Goal: Navigation & Orientation: Find specific page/section

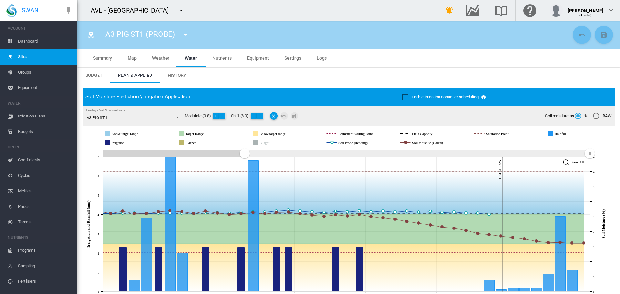
scroll to position [8, 0]
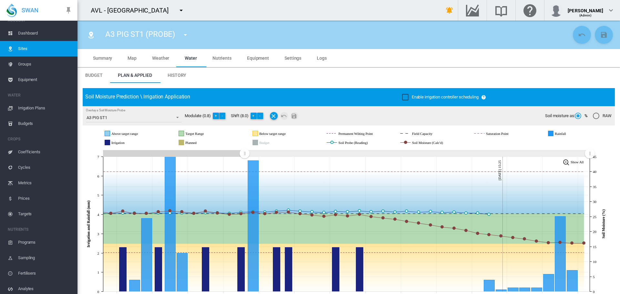
click at [177, 10] on md-icon "icon-menu-down" at bounding box center [181, 10] width 8 height 8
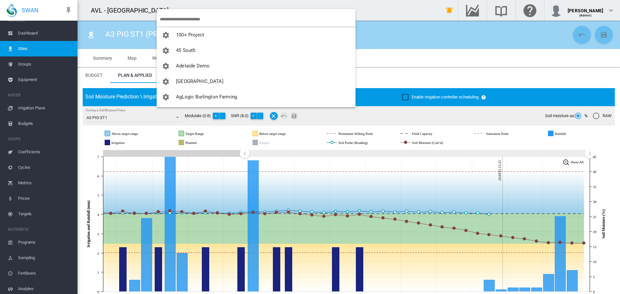
click at [192, 18] on input "search" at bounding box center [258, 19] width 196 height 15
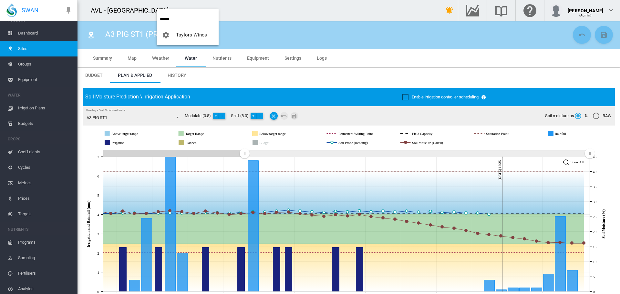
type input "******"
click at [192, 38] on button "Taylors Wines" at bounding box center [188, 34] width 62 height 15
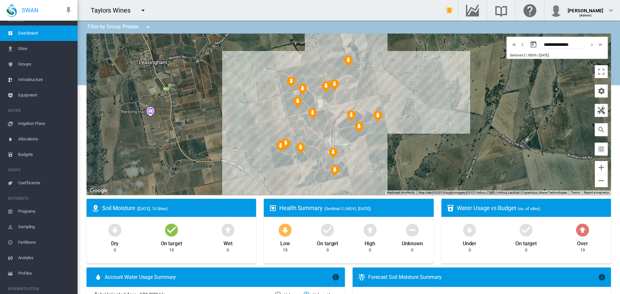
click at [24, 50] on span "Sites" at bounding box center [45, 48] width 54 height 15
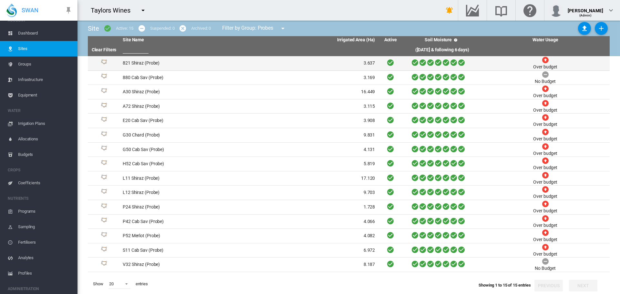
click at [148, 64] on td "821 Shiraz (Probe)" at bounding box center [184, 63] width 129 height 14
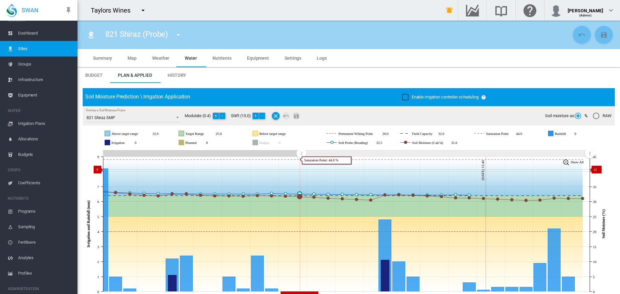
drag, startPoint x: 471, startPoint y: 154, endPoint x: 300, endPoint y: 170, distance: 171.8
click at [301, 170] on icon "JavaScript chart by amCharts 3.21.15 Sep 11 Sep 13 Sep 15 Sep 17 Sep 19 Sep 21 …" at bounding box center [346, 224] width 527 height 151
click at [179, 37] on md-icon "icon-menu-down" at bounding box center [178, 35] width 8 height 8
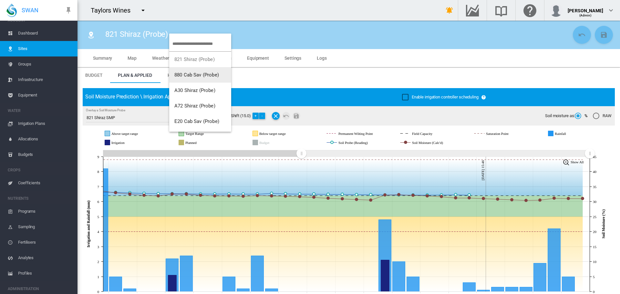
click at [194, 75] on span "880 Cab Sav (Probe)" at bounding box center [196, 75] width 45 height 6
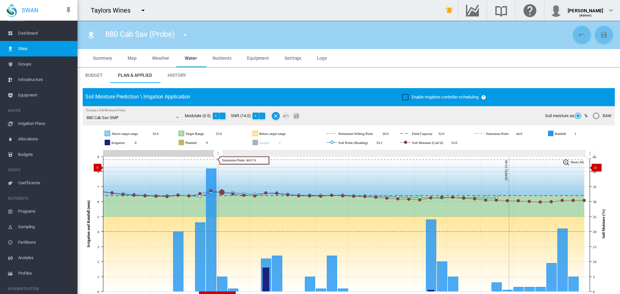
click at [217, 168] on icon "JavaScript chart by amCharts 3.21.15 Sep 02 Sep 05 Sep 08 Sep 11 Sep 14 Sep 17 …" at bounding box center [346, 224] width 527 height 151
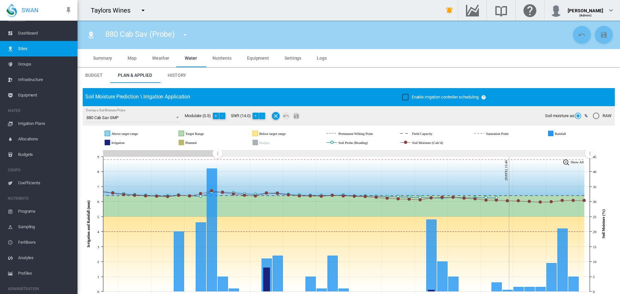
click at [186, 36] on md-icon "icon-menu-down" at bounding box center [185, 35] width 8 height 8
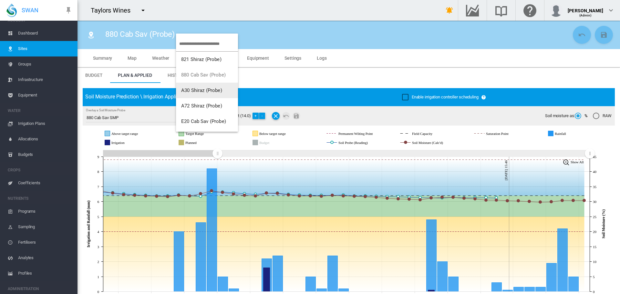
click at [210, 91] on span "A30 Shiraz (Probe)" at bounding box center [201, 91] width 41 height 6
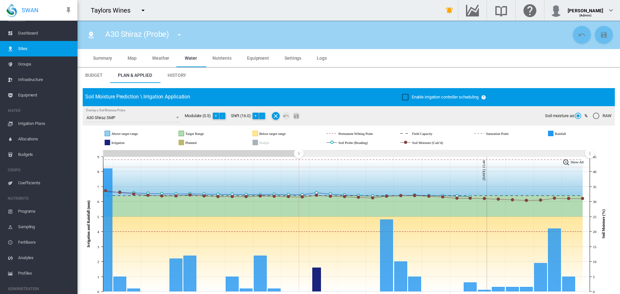
drag, startPoint x: 469, startPoint y: 155, endPoint x: 315, endPoint y: 165, distance: 154.1
click at [299, 167] on icon "JavaScript chart by amCharts 3.21.15 Sep 11 Sep 13 Sep 15 Sep 17 Sep 19 Sep 21 …" at bounding box center [346, 224] width 527 height 151
click at [27, 32] on span "Dashboard" at bounding box center [45, 33] width 54 height 15
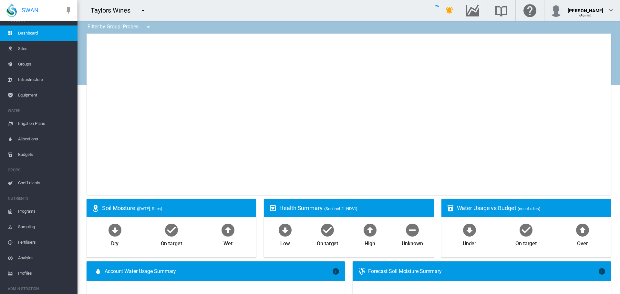
type input "**********"
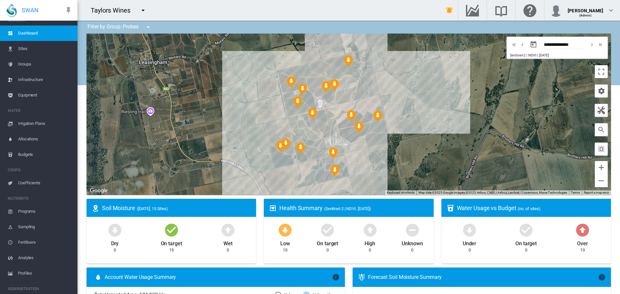
click at [330, 153] on img "NDVI: 821 Shiraz SHA" at bounding box center [333, 153] width 9 height 12
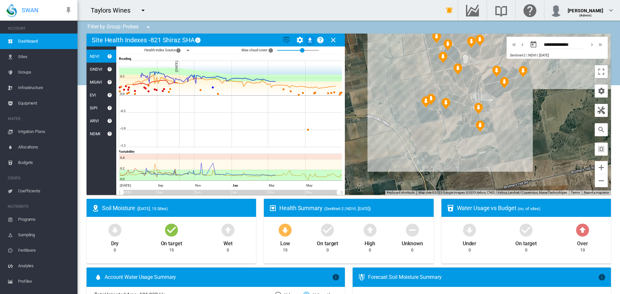
scroll to position [8, 0]
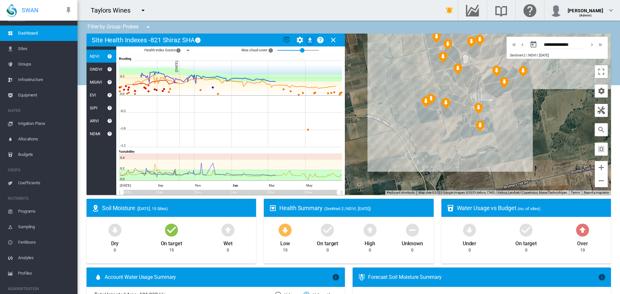
click at [331, 40] on md-icon "icon-close" at bounding box center [333, 40] width 8 height 8
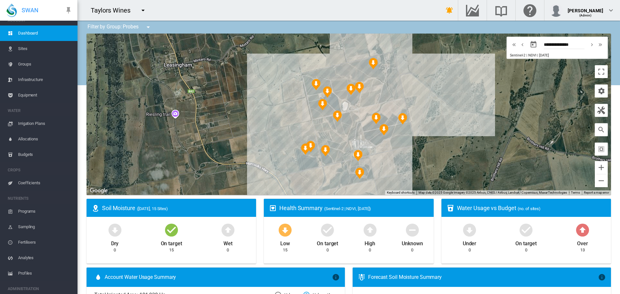
drag, startPoint x: 401, startPoint y: 61, endPoint x: 280, endPoint y: 110, distance: 130.5
click at [280, 110] on div at bounding box center [349, 114] width 524 height 161
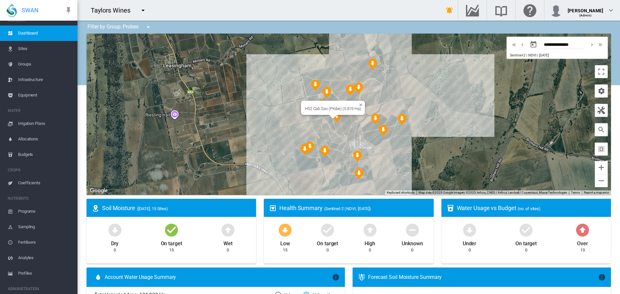
click at [335, 117] on img "NDVI: H52 Cab Sav SHA" at bounding box center [336, 117] width 9 height 12
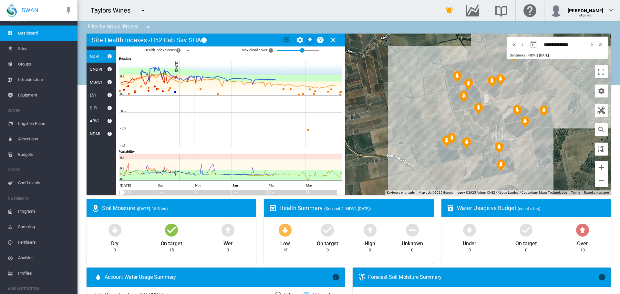
click at [498, 164] on img "NDVI: 880 Cab Sav SHA" at bounding box center [500, 166] width 9 height 12
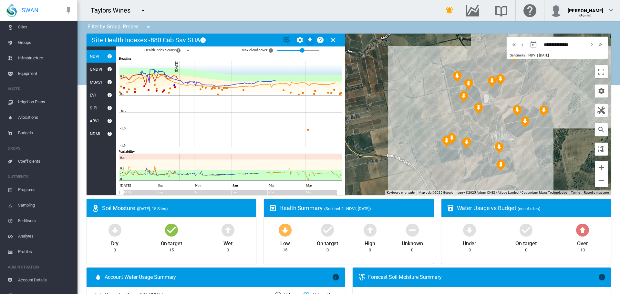
scroll to position [39, 0]
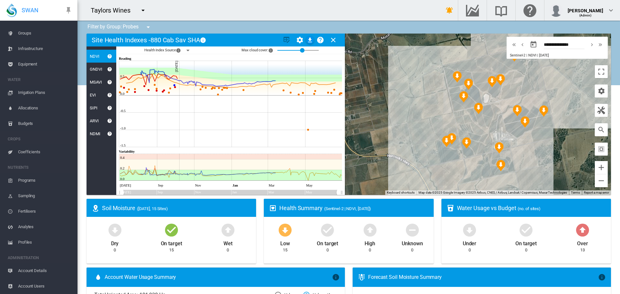
click at [39, 272] on span "Account Details" at bounding box center [45, 270] width 54 height 15
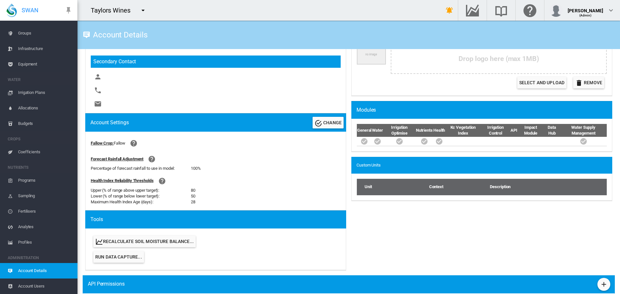
scroll to position [161, 0]
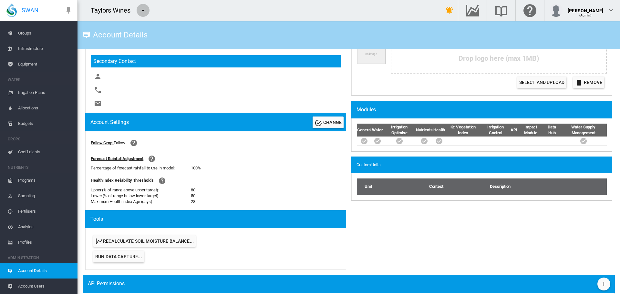
click at [145, 9] on md-icon "icon-menu-down" at bounding box center [143, 10] width 8 height 8
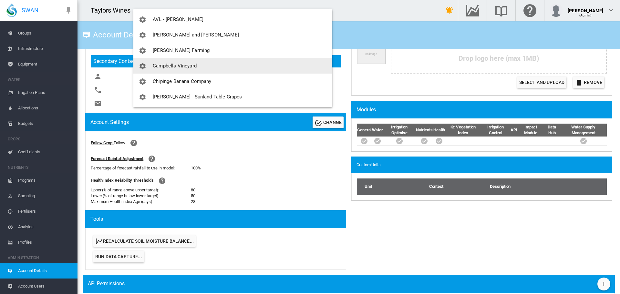
scroll to position [323, 0]
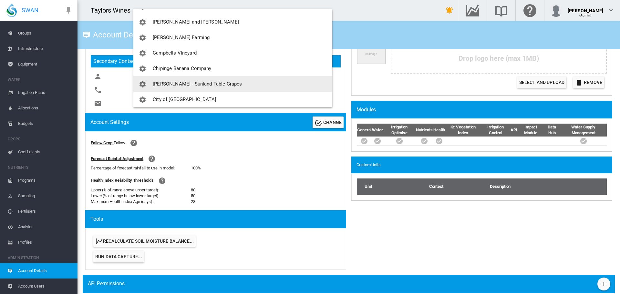
click at [173, 81] on span "[PERSON_NAME] - Sunland Table Grapes" at bounding box center [197, 84] width 89 height 6
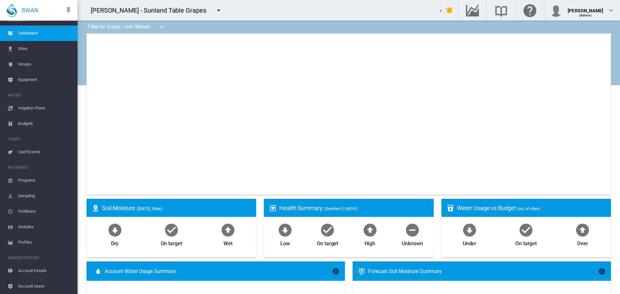
scroll to position [8, 0]
type input "**********"
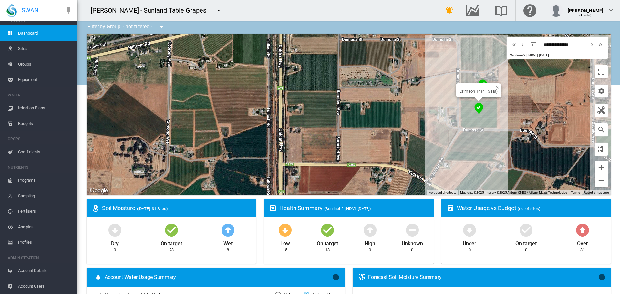
click at [477, 105] on img "NDVI: Crimson 14 SHA" at bounding box center [478, 109] width 9 height 12
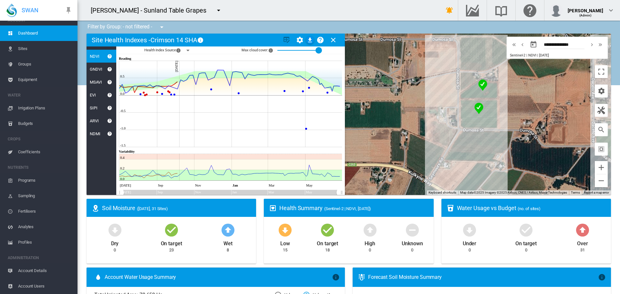
drag, startPoint x: 302, startPoint y: 48, endPoint x: 320, endPoint y: 54, distance: 18.9
click at [319, 43] on div "1" at bounding box center [319, 43] width 0 height 0
click at [215, 10] on md-icon "icon-menu-down" at bounding box center [219, 10] width 8 height 8
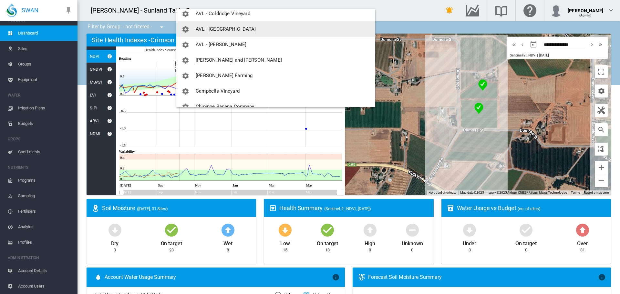
scroll to position [291, 0]
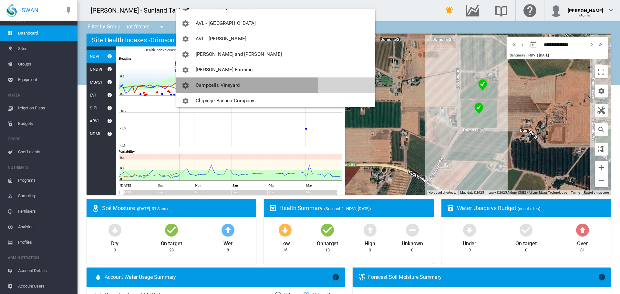
click at [220, 84] on span "Campbells Vineyard" at bounding box center [218, 85] width 44 height 6
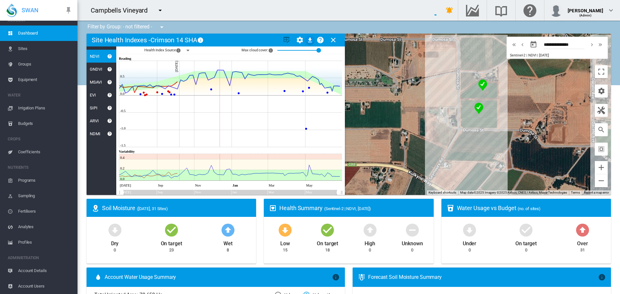
scroll to position [39, 0]
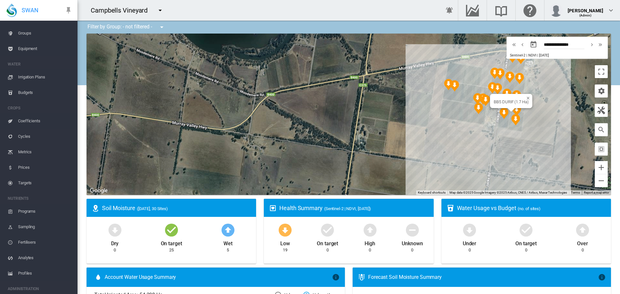
click at [511, 120] on img "NDVI: BB5 SHIRAZ" at bounding box center [515, 120] width 9 height 12
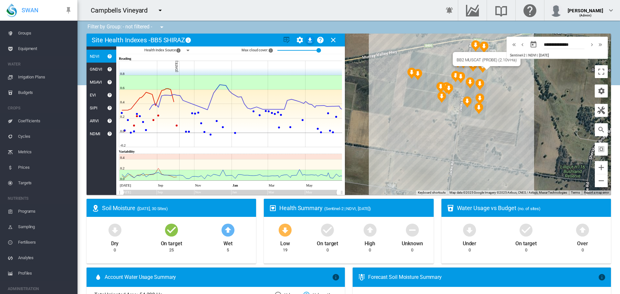
click at [483, 70] on div at bounding box center [487, 68] width 8 height 4
click at [479, 69] on img "NDVI: BB2 MUSCAT" at bounding box center [482, 67] width 9 height 12
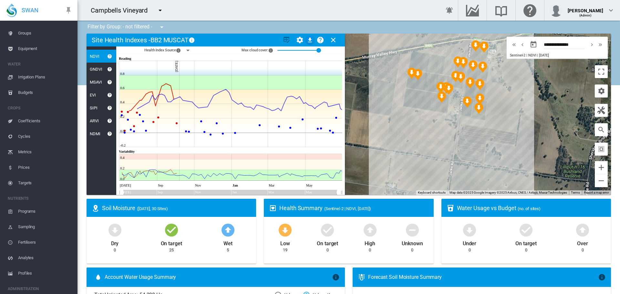
click at [160, 10] on md-icon "icon-menu-down" at bounding box center [160, 10] width 8 height 8
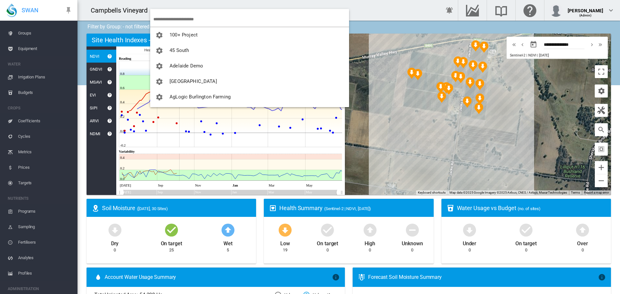
click at [168, 16] on input "search" at bounding box center [251, 19] width 196 height 15
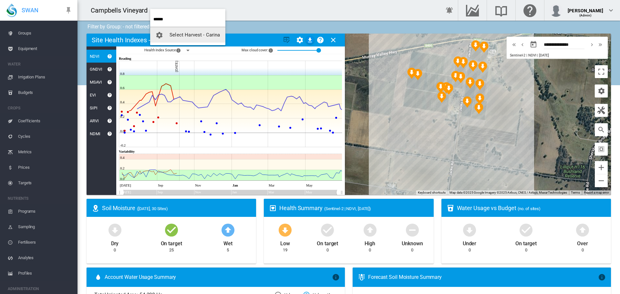
type input "******"
click at [204, 37] on span "Select Harvest - Carina" at bounding box center [195, 35] width 50 height 6
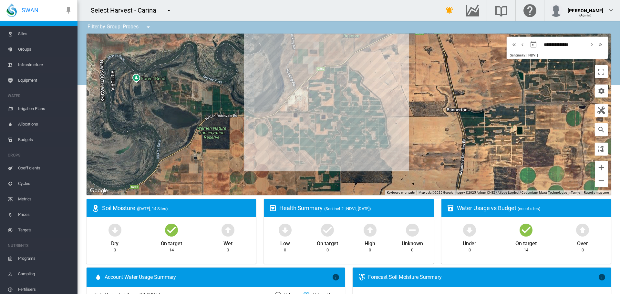
scroll to position [0, 0]
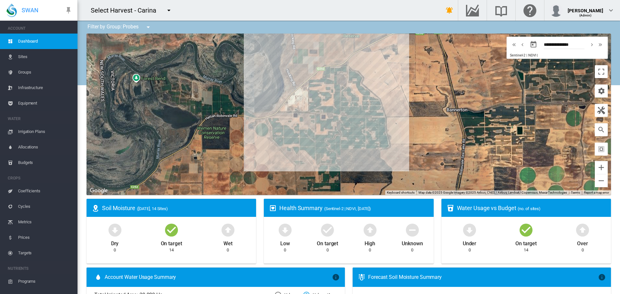
click at [28, 57] on span "Sites" at bounding box center [45, 56] width 54 height 15
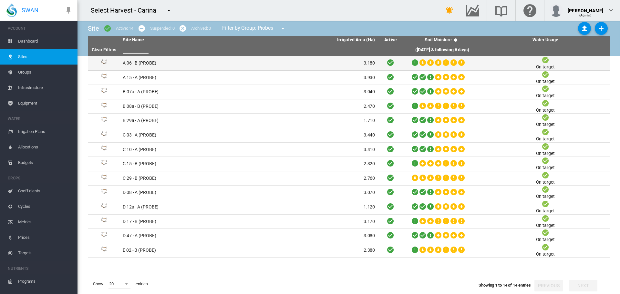
click at [138, 63] on td "A 06 - B (PROBE)" at bounding box center [184, 63] width 129 height 14
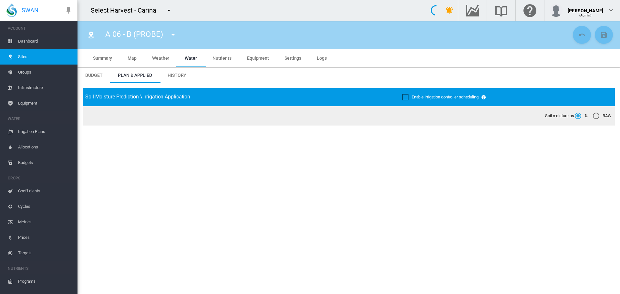
type input "**********"
type input "****"
type input "*********"
type input "**"
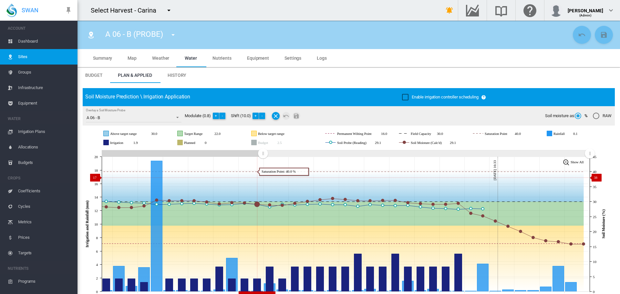
drag, startPoint x: 412, startPoint y: 165, endPoint x: 268, endPoint y: 178, distance: 145.2
click at [263, 178] on icon "JavaScript chart by amCharts 3.21.15 Sep 07 Sep 09 Sep 11 Sep 13 Sep 15 Sep 17 …" at bounding box center [346, 224] width 527 height 151
click at [166, 9] on md-icon "icon-menu-down" at bounding box center [169, 10] width 8 height 8
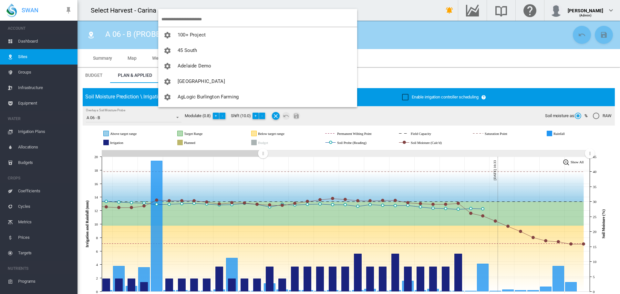
click at [194, 19] on input "search" at bounding box center [259, 19] width 196 height 15
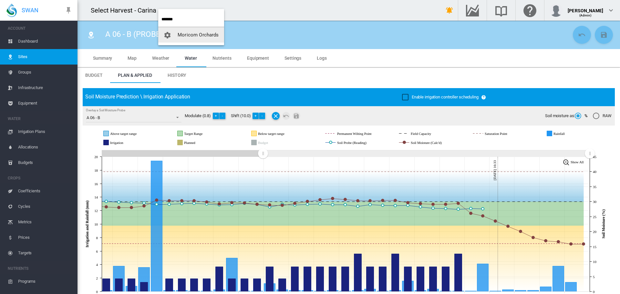
type input "*******"
click at [192, 32] on span "Moricom Orchards" at bounding box center [198, 35] width 41 height 6
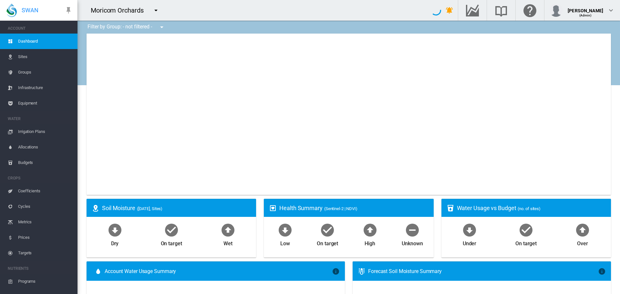
type input "**********"
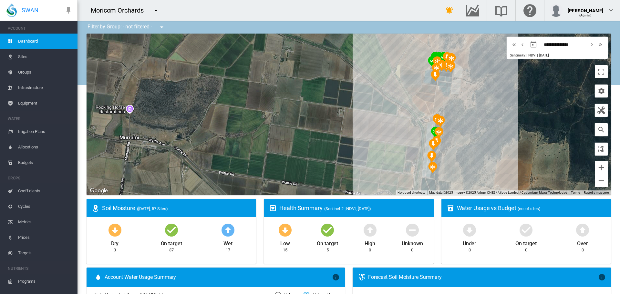
click at [157, 11] on md-icon "icon-menu-down" at bounding box center [156, 10] width 8 height 8
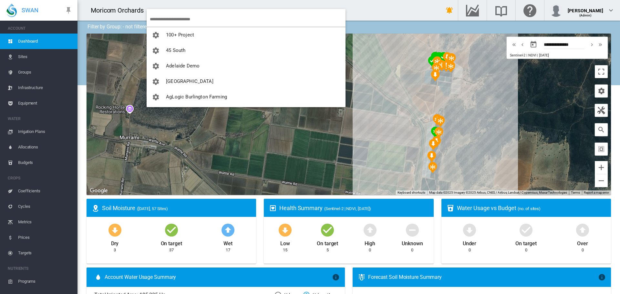
click at [167, 16] on input "search" at bounding box center [248, 19] width 196 height 15
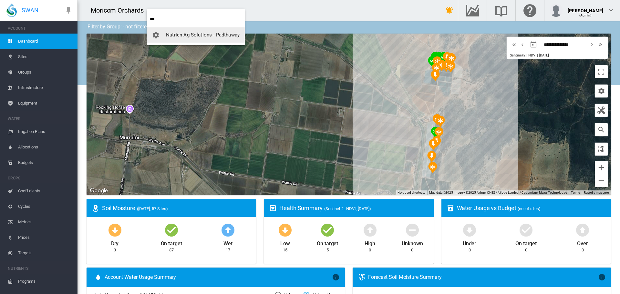
type input "***"
click at [211, 33] on span "Nutrien Ag Solutions - Padthaway" at bounding box center [203, 35] width 74 height 6
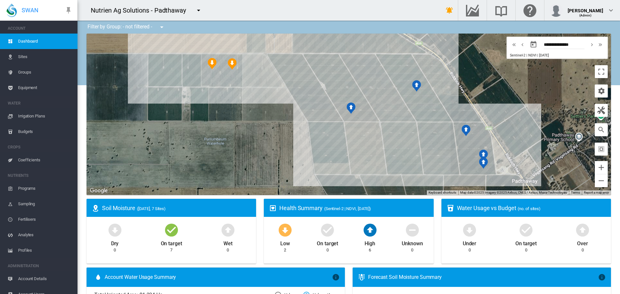
click at [26, 58] on span "Sites" at bounding box center [45, 56] width 54 height 15
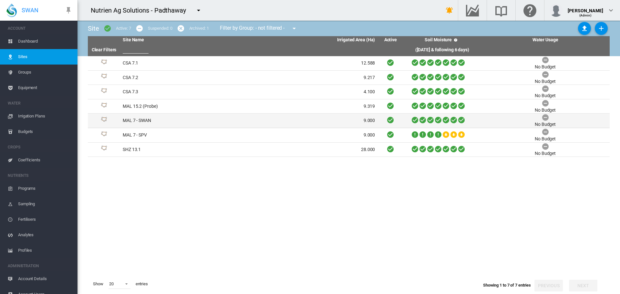
click at [143, 119] on td "MAL 7 - SWAN" at bounding box center [184, 121] width 129 height 14
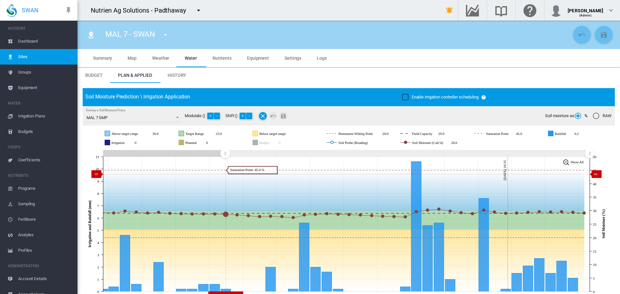
drag, startPoint x: 471, startPoint y: 153, endPoint x: 225, endPoint y: 174, distance: 246.9
click at [225, 174] on icon "JavaScript chart by amCharts 3.21.15 Sep 02 Sep 05 Sep 08 Sep 11 Sep 14 Sep 17 …" at bounding box center [346, 224] width 527 height 151
